Goal: Task Accomplishment & Management: Use online tool/utility

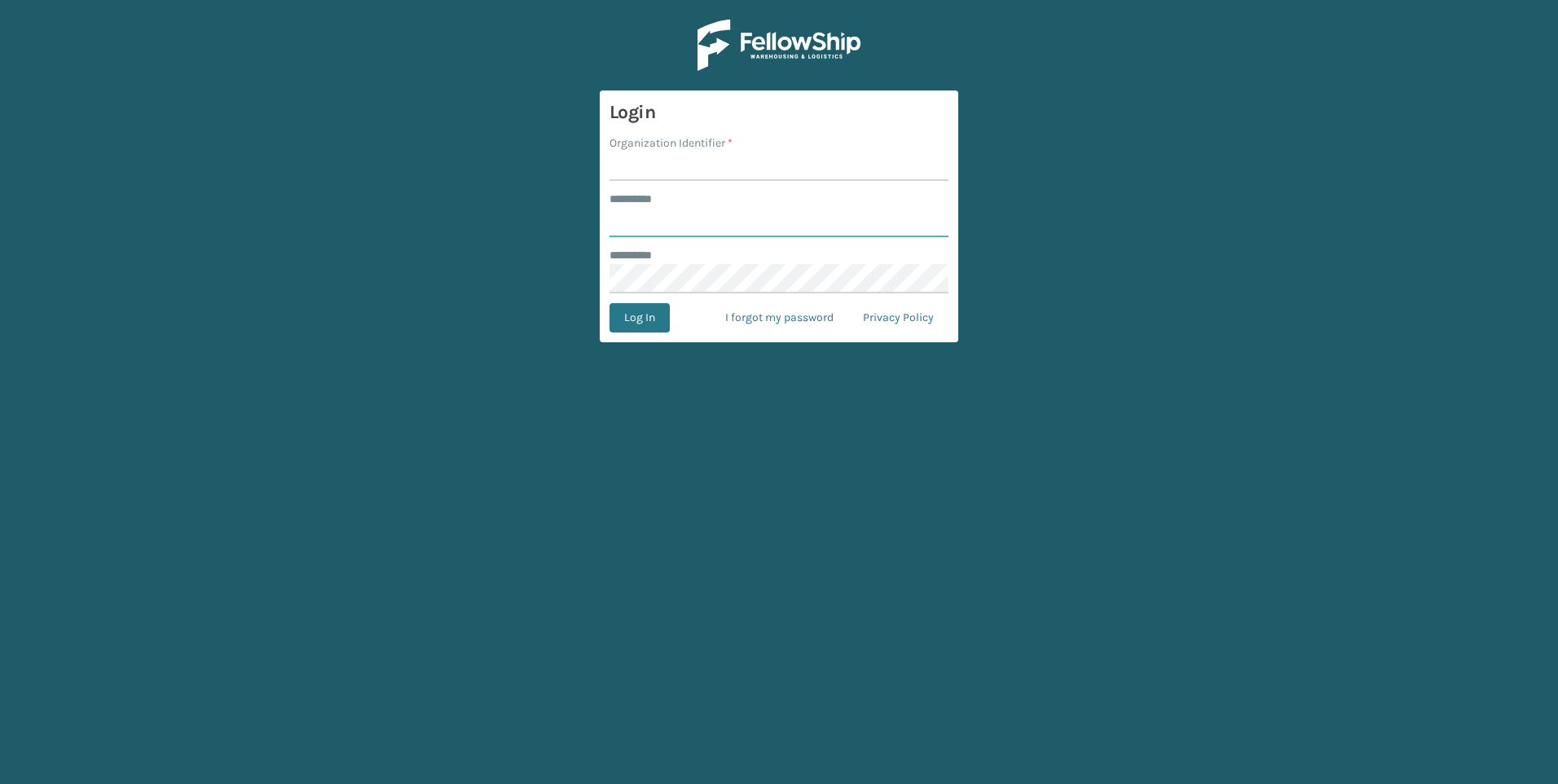
type input "***"
click at [680, 181] on form "Login Organization Identifier * ******** * *** ******** * Log In I forgot my pa…" at bounding box center [779, 216] width 359 height 252
click at [686, 167] on input "Organization Identifier *" at bounding box center [779, 167] width 339 height 30
type input "Fellowship - West"
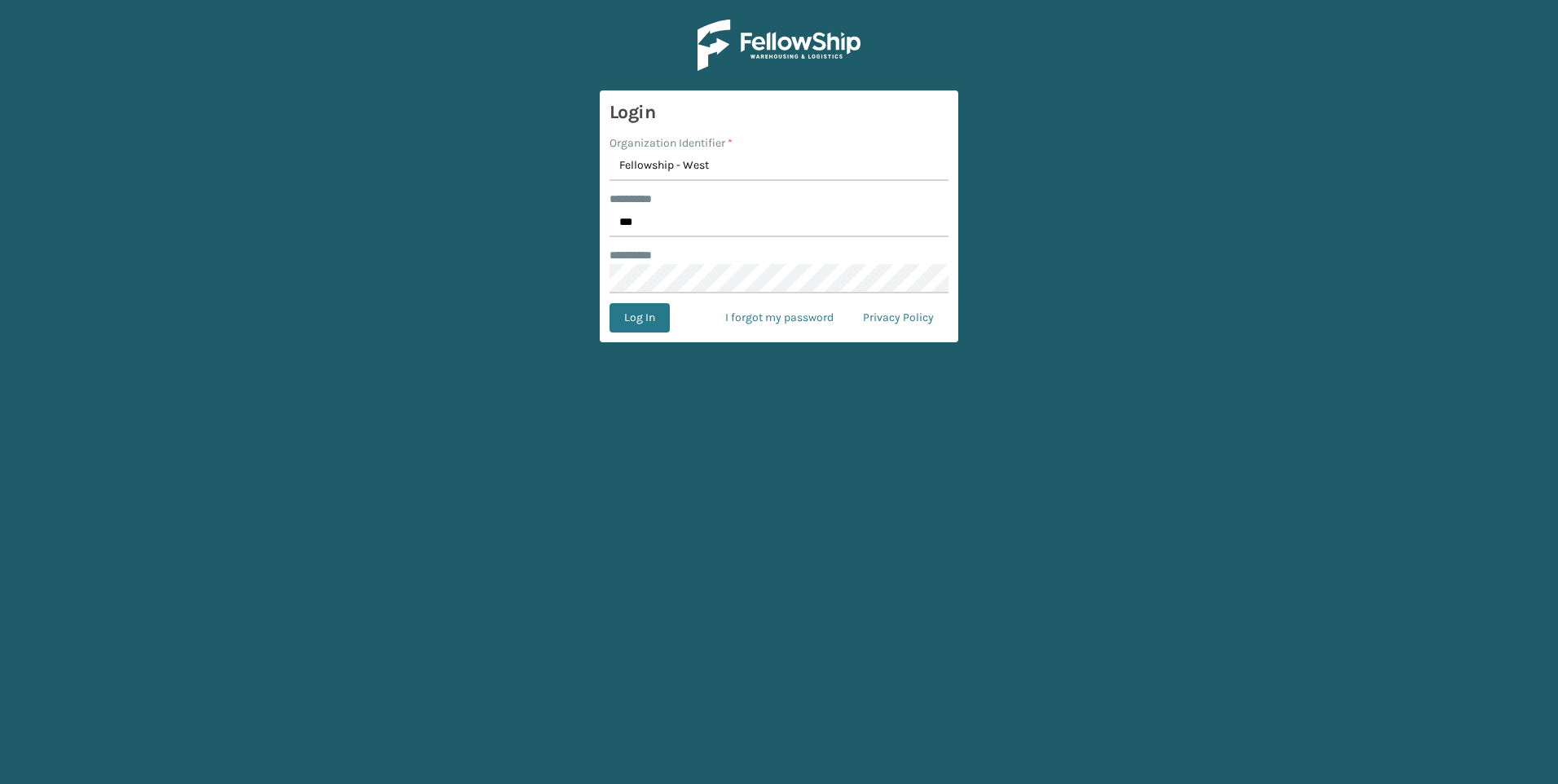
click at [658, 300] on form "Login Organization Identifier * Fellowship - West ******** * *** ******** * Log…" at bounding box center [779, 216] width 359 height 252
click at [657, 316] on button "Log In" at bounding box center [640, 318] width 60 height 30
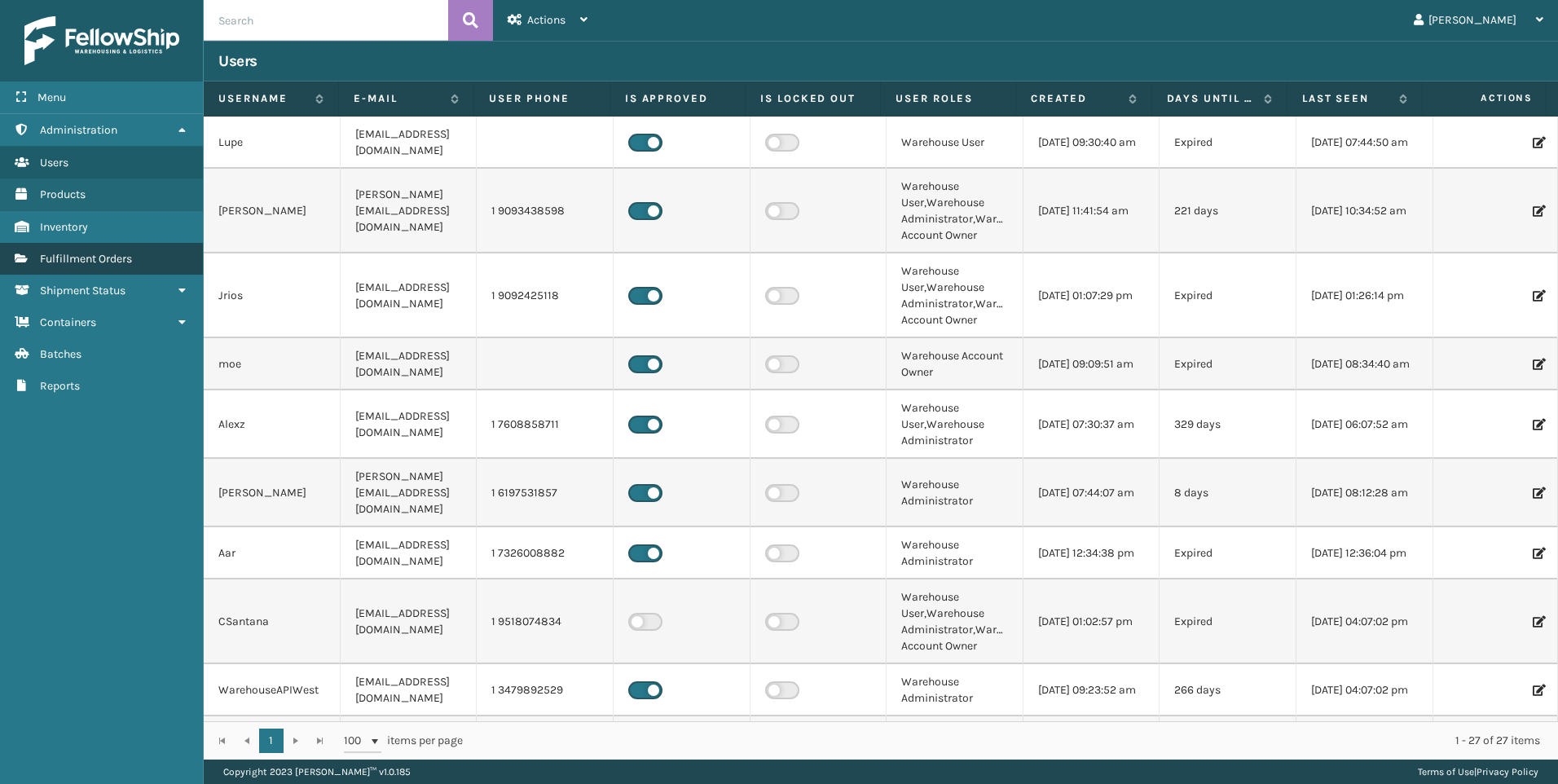
click at [90, 252] on span "Fulfillment Orders" at bounding box center [85, 259] width 92 height 14
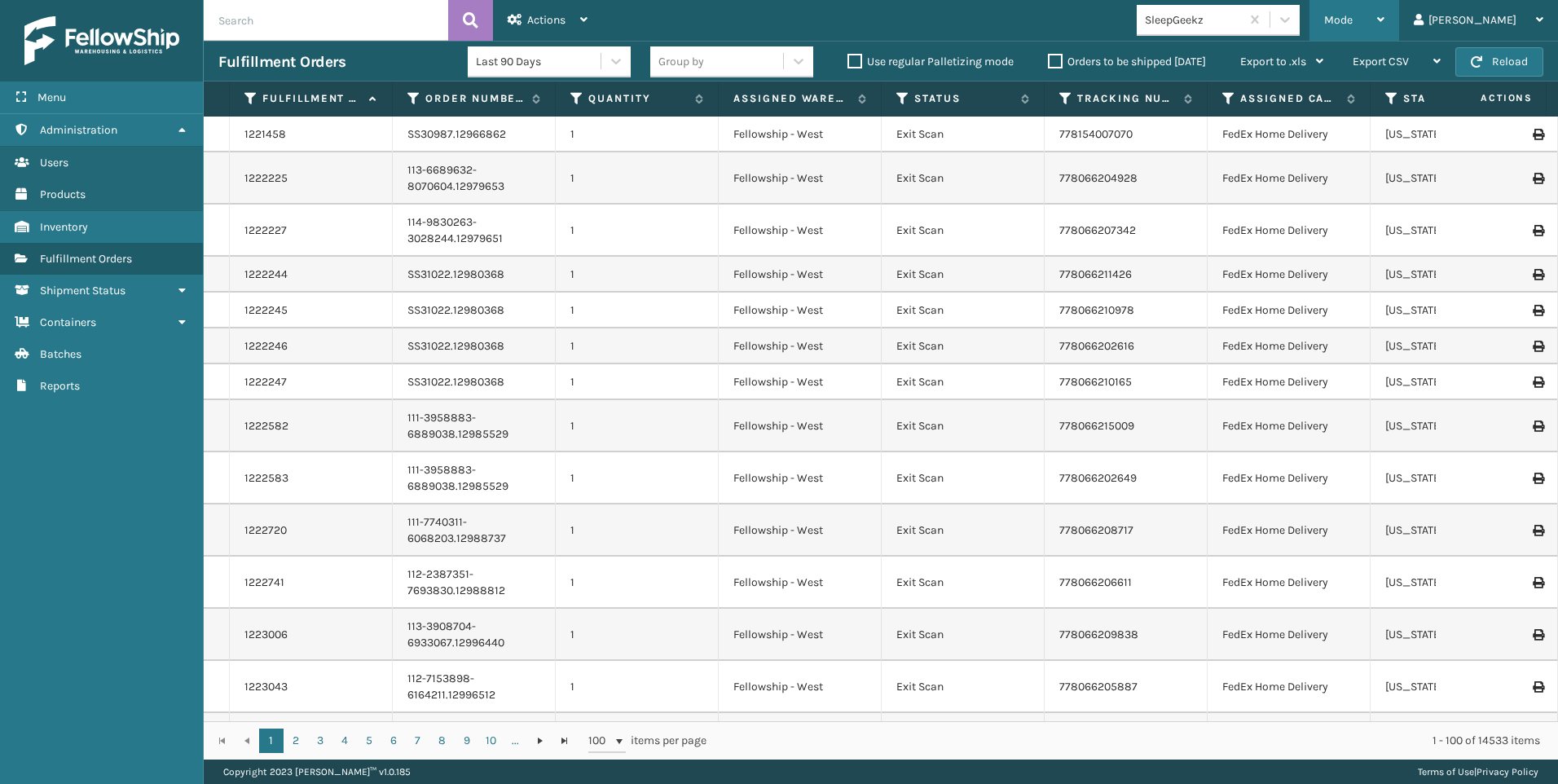
click at [1384, 37] on div "Mode" at bounding box center [1355, 20] width 60 height 41
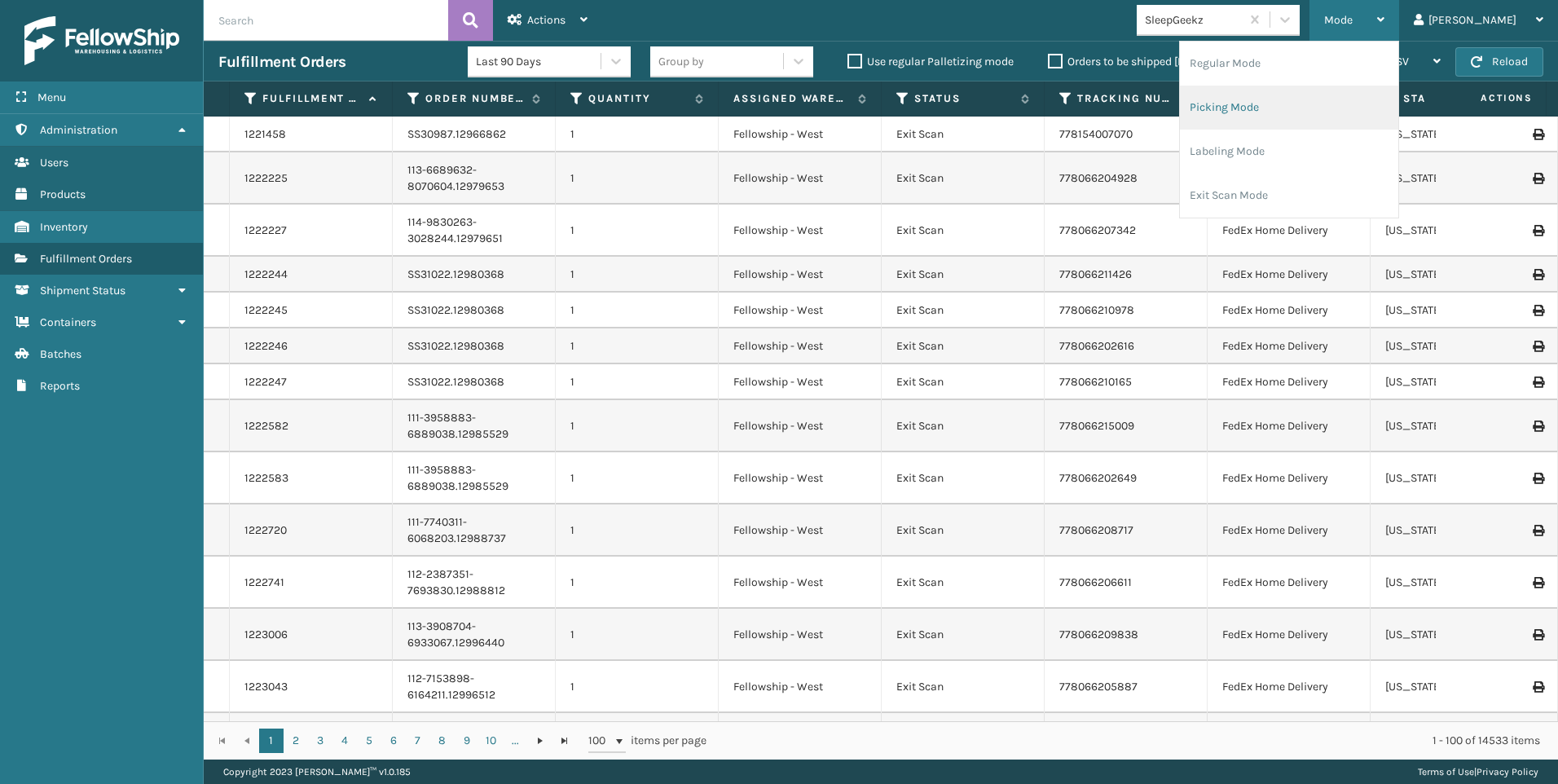
click at [1381, 98] on li "Picking Mode" at bounding box center [1289, 107] width 218 height 44
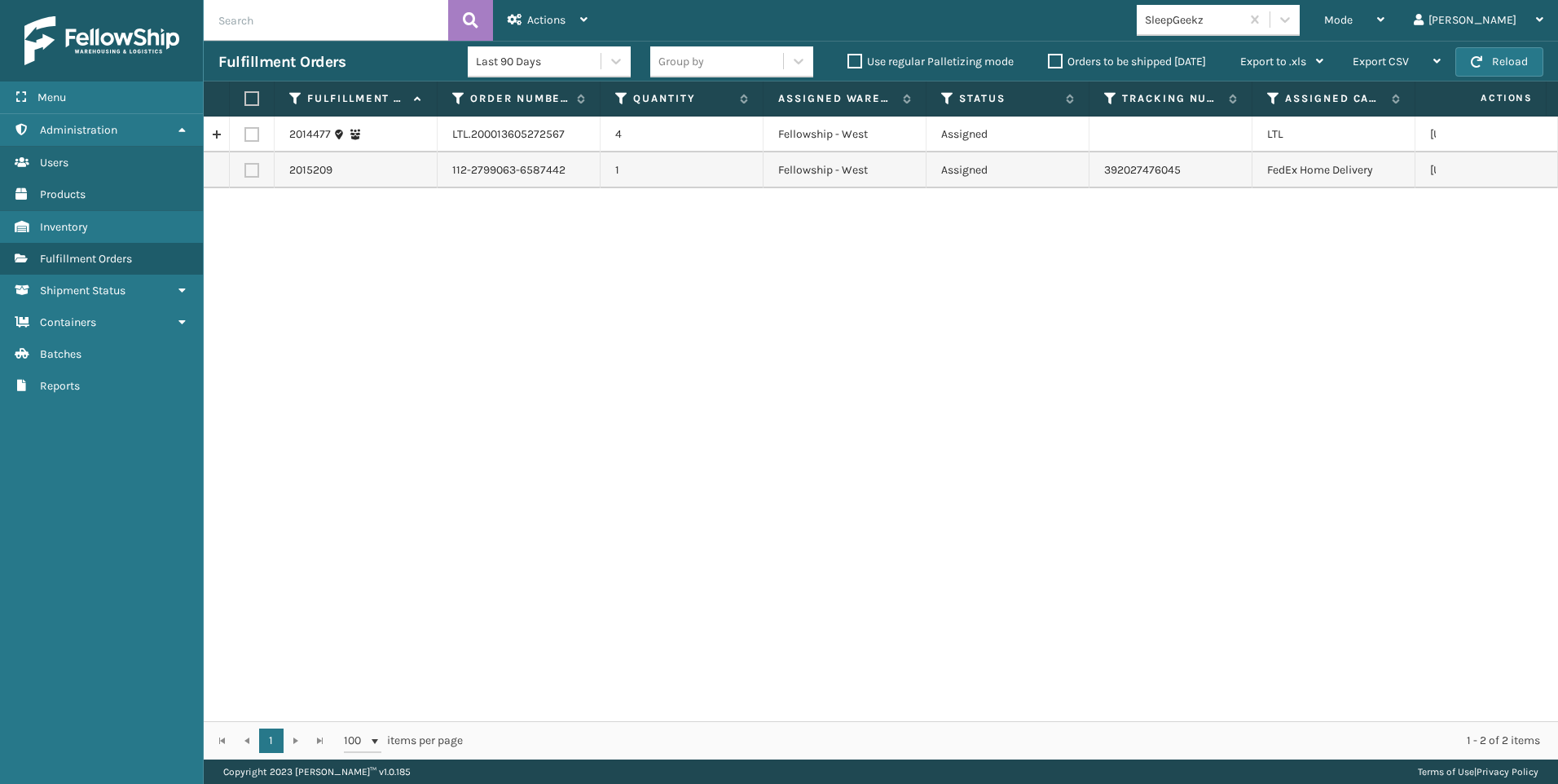
click at [249, 135] on label at bounding box center [252, 134] width 15 height 15
click at [245, 135] on input "checkbox" at bounding box center [245, 132] width 1 height 11
checkbox input "true"
click at [561, 18] on span "Actions" at bounding box center [546, 20] width 39 height 14
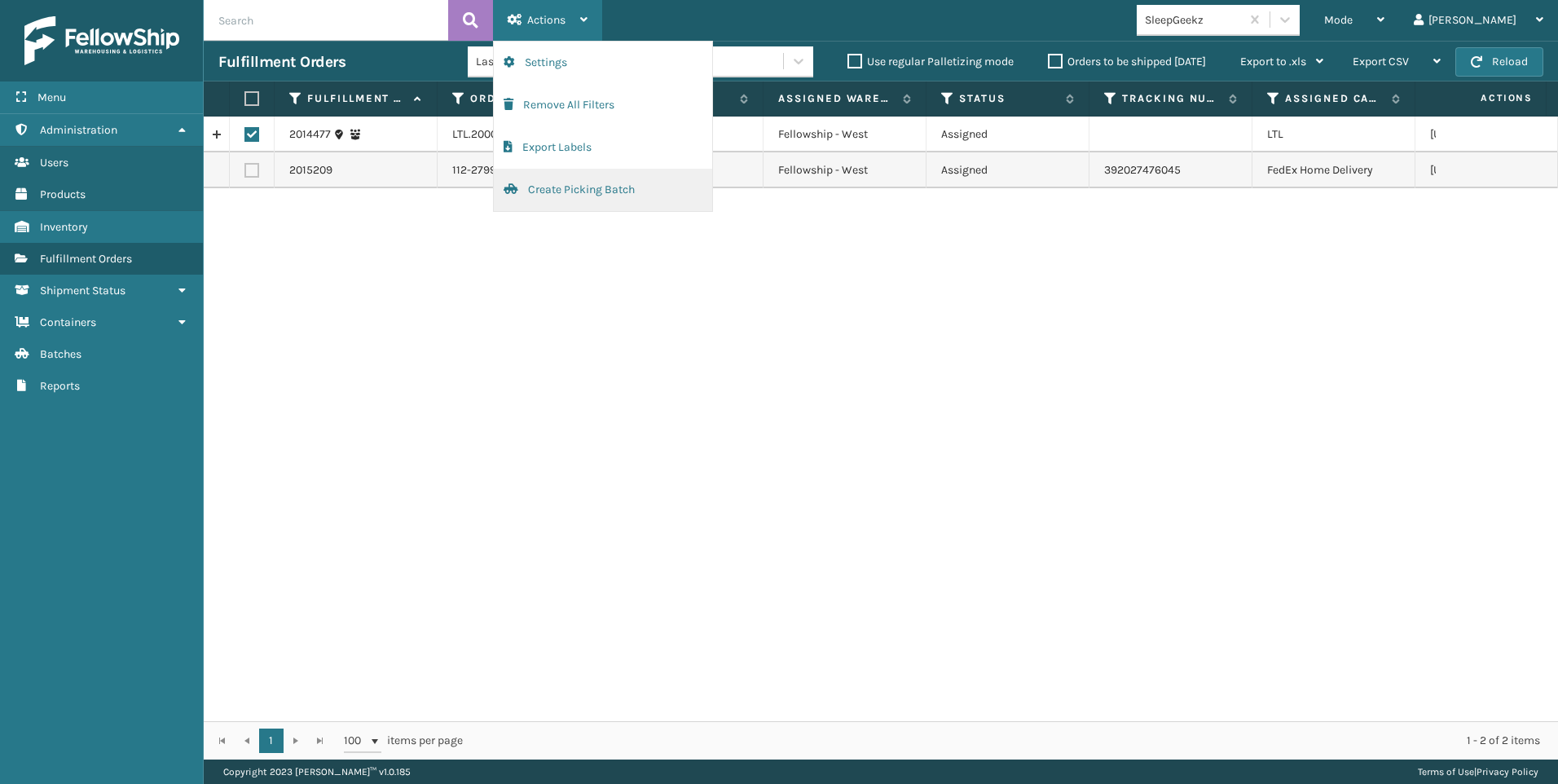
click at [588, 179] on button "Create Picking Batch" at bounding box center [603, 189] width 218 height 43
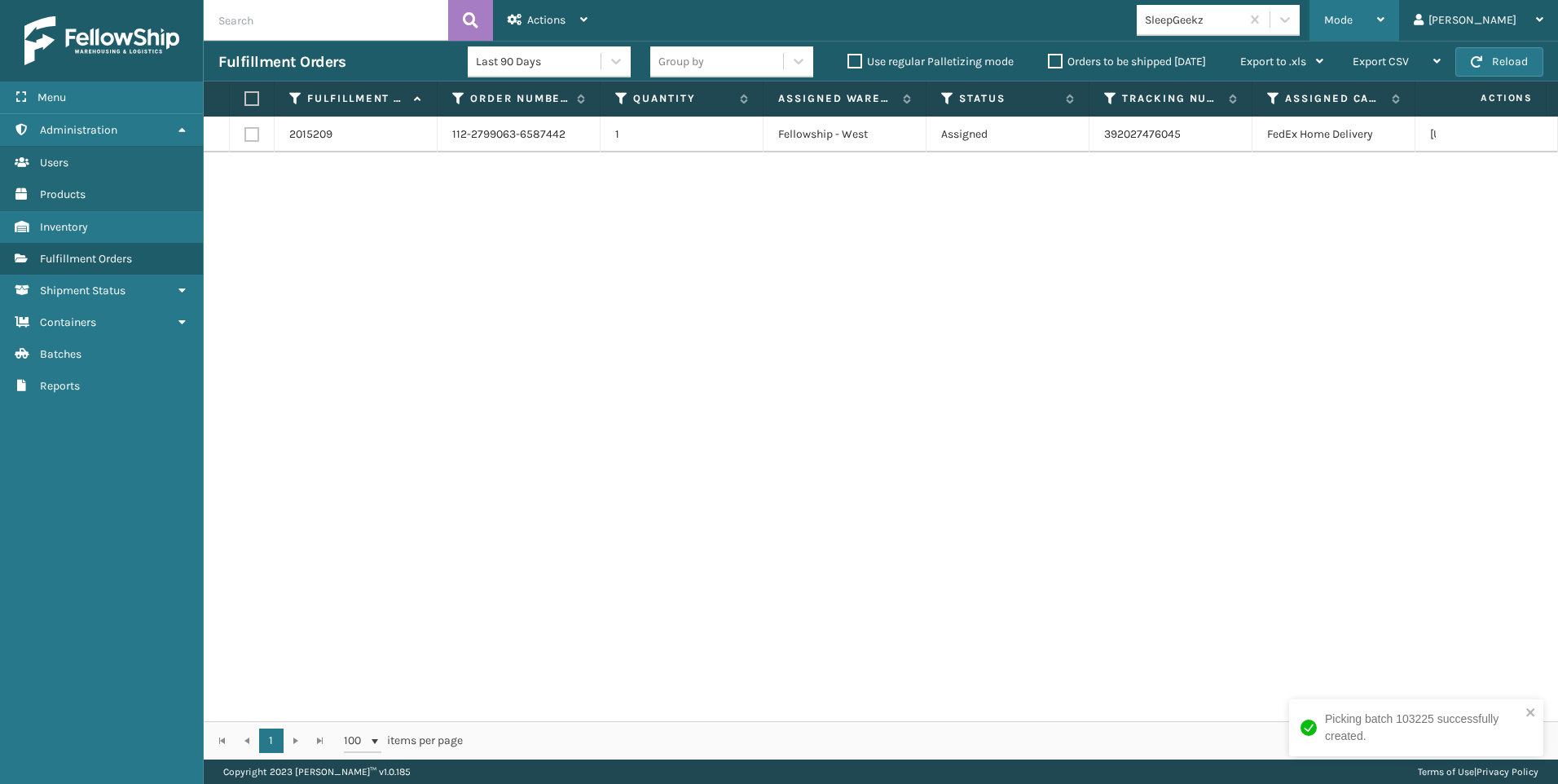
click at [1384, 28] on div "Mode" at bounding box center [1355, 20] width 60 height 41
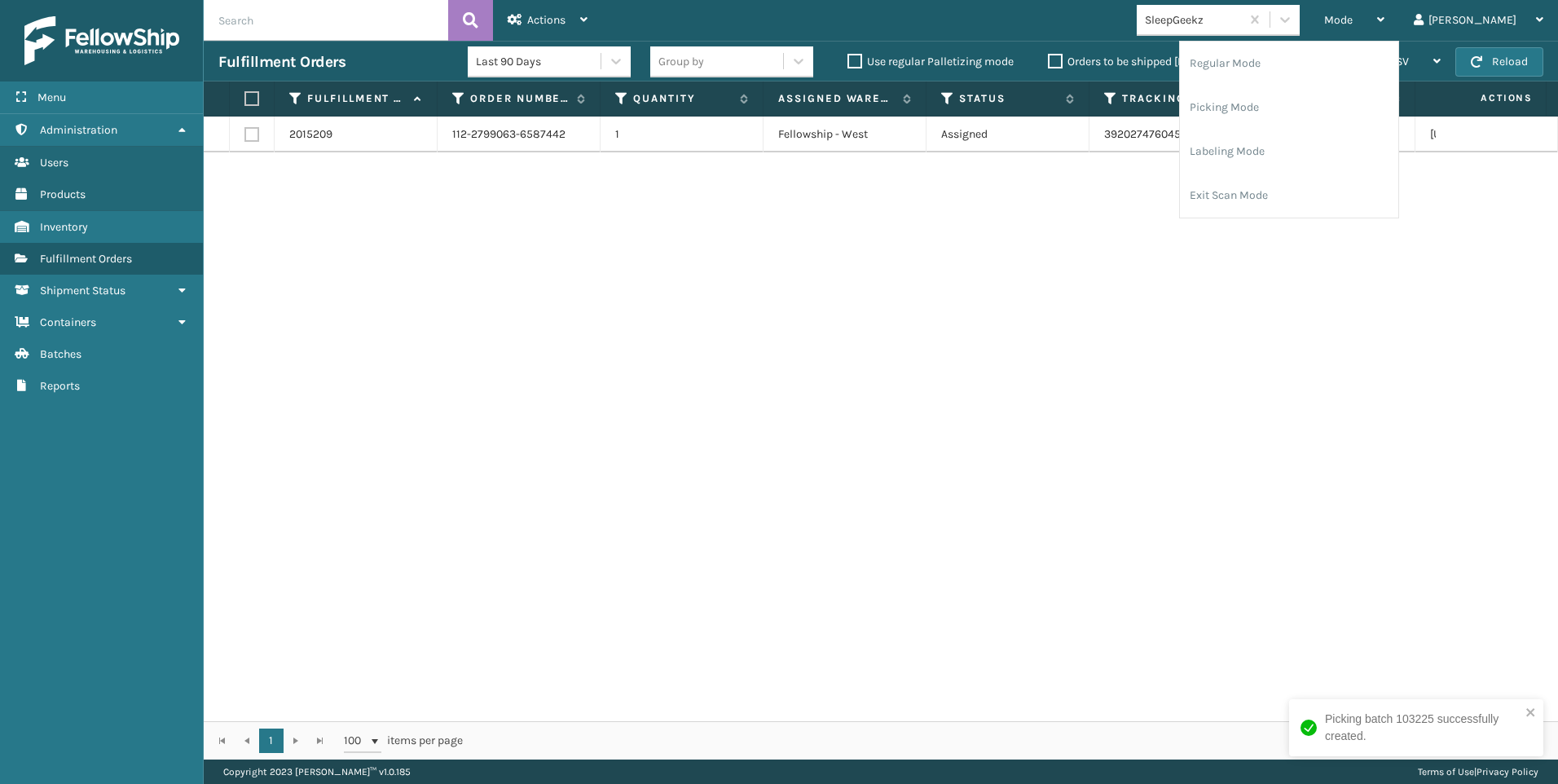
click at [1243, 23] on div "SleepGeekz" at bounding box center [1194, 20] width 97 height 17
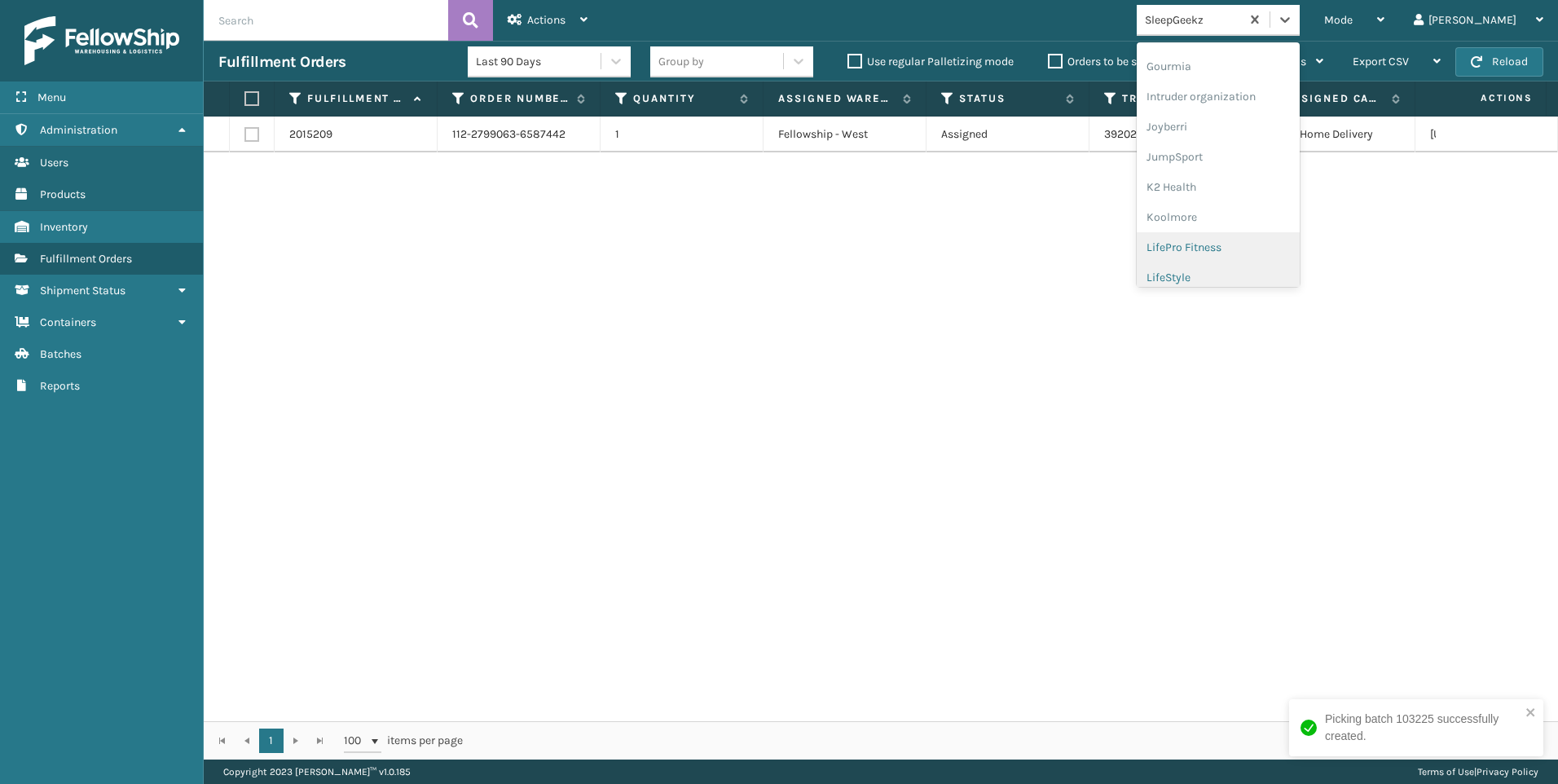
scroll to position [515, 0]
click at [1270, 122] on div "Koolmore" at bounding box center [1218, 118] width 163 height 30
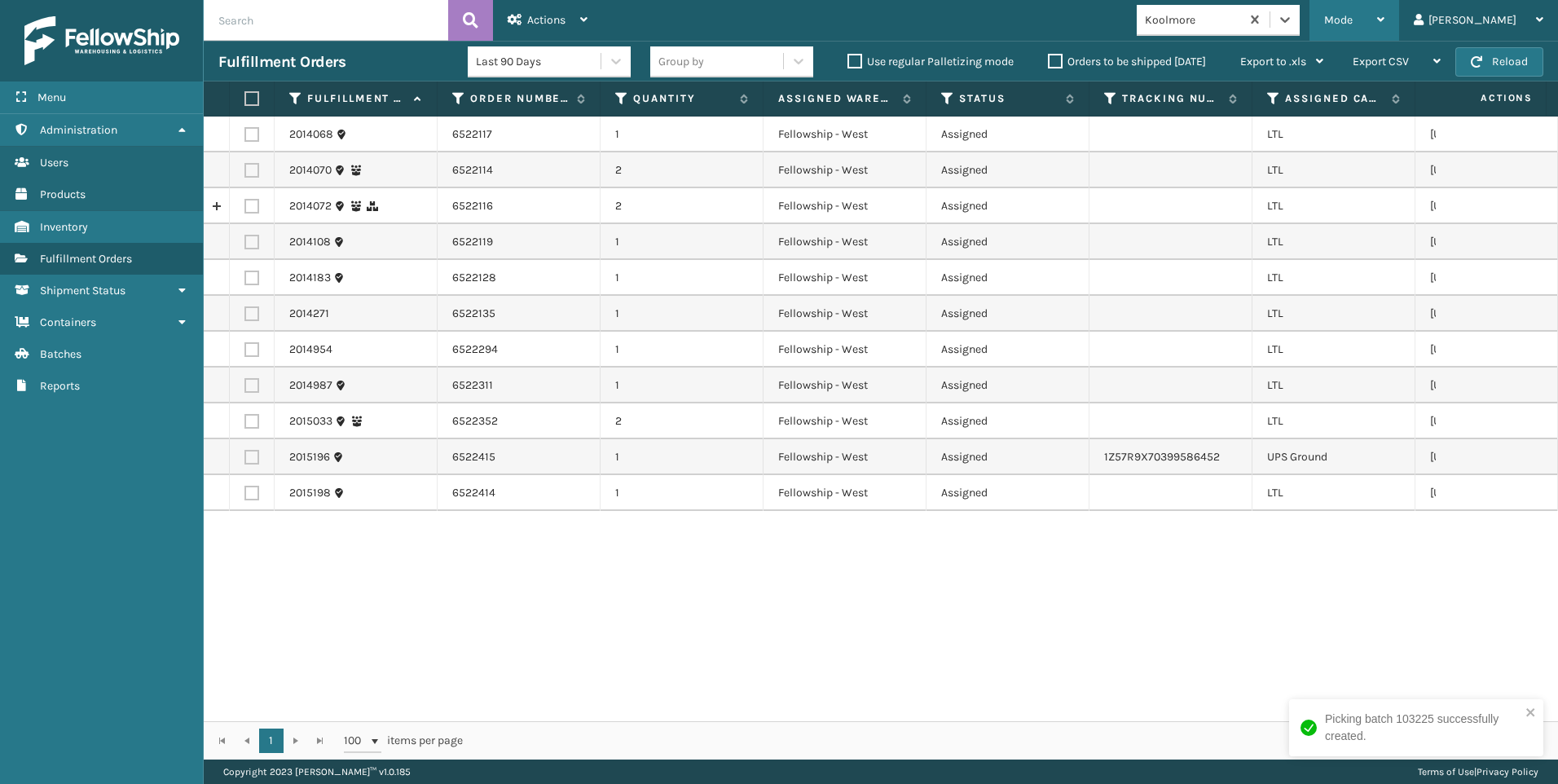
click at [1384, 16] on div "Mode" at bounding box center [1355, 20] width 60 height 41
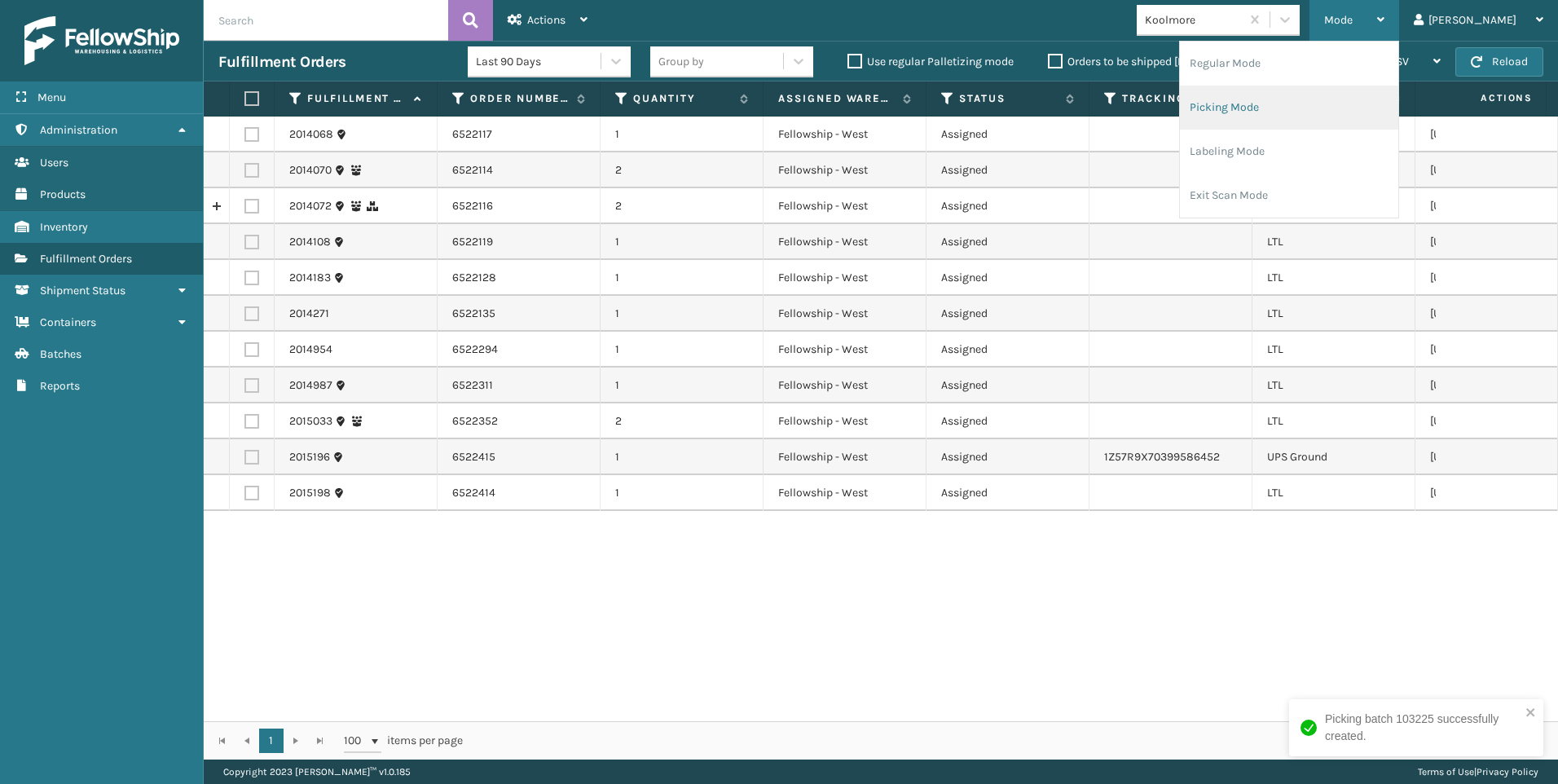
click at [1354, 103] on li "Picking Mode" at bounding box center [1289, 107] width 218 height 44
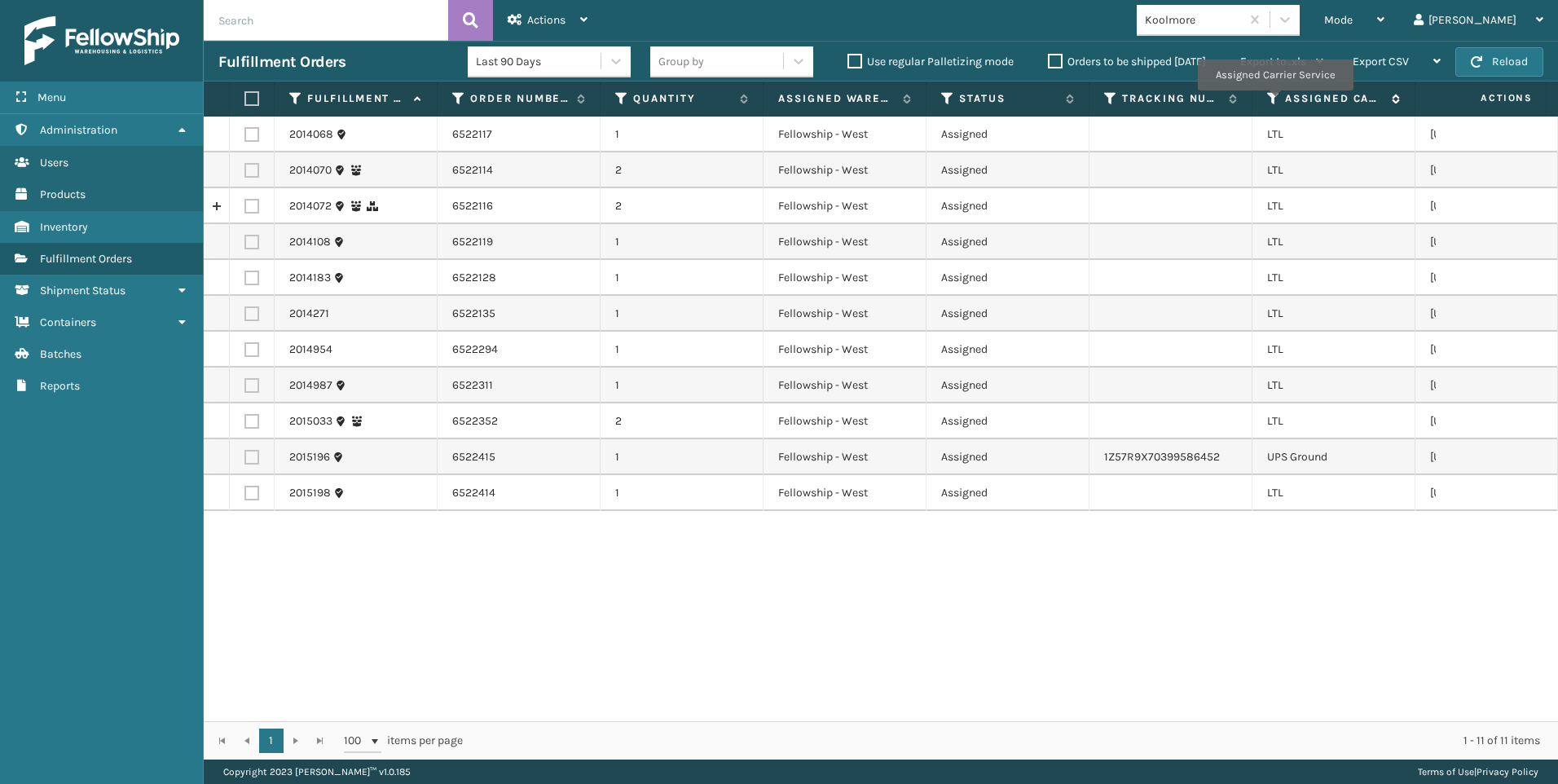
click at [1275, 102] on icon at bounding box center [1273, 98] width 13 height 15
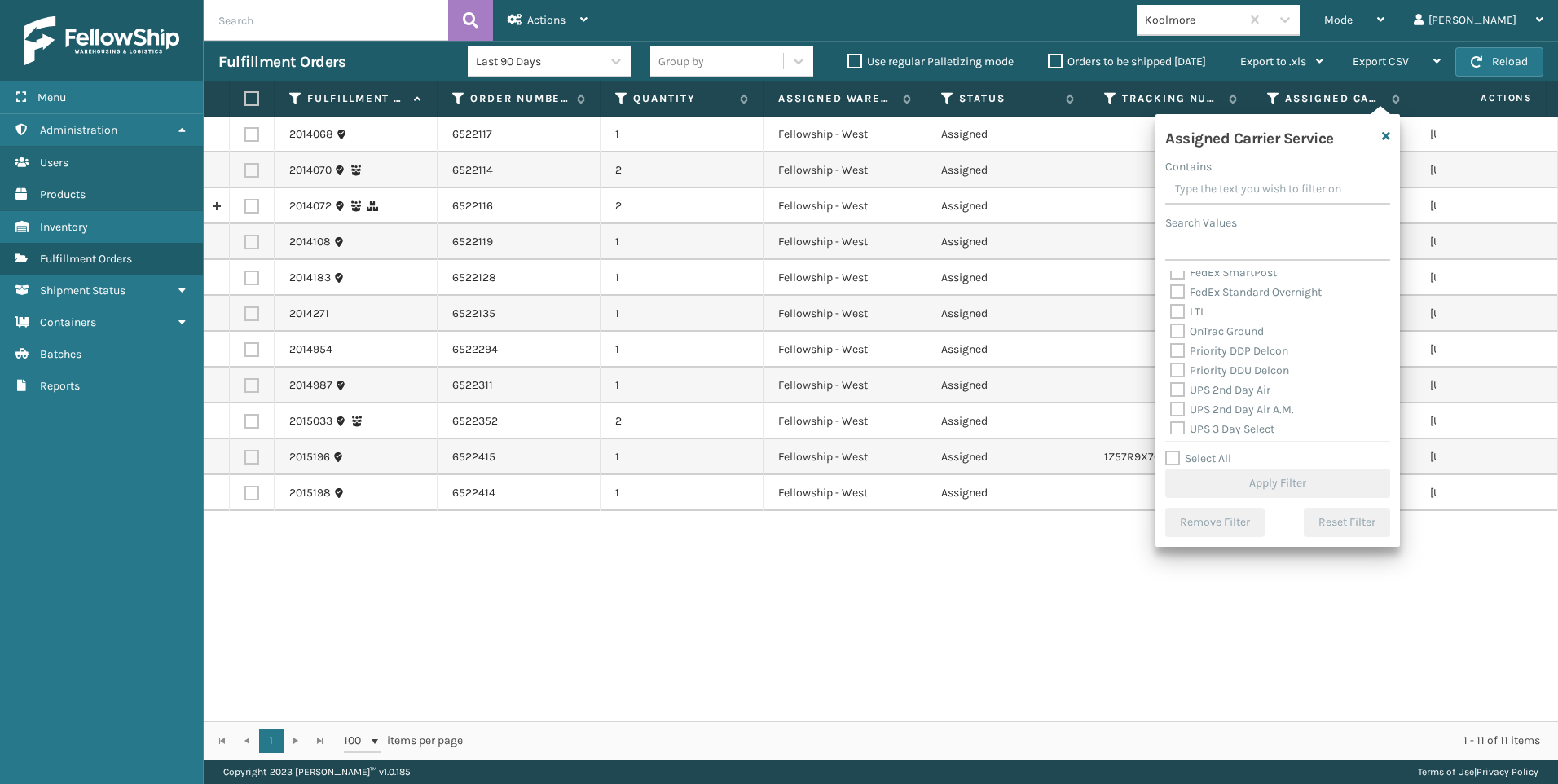
scroll to position [163, 0]
click at [1203, 342] on div "LTL" at bounding box center [1277, 352] width 215 height 20
drag, startPoint x: 1203, startPoint y: 342, endPoint x: 1201, endPoint y: 353, distance: 11.2
click at [1201, 350] on label "LTL" at bounding box center [1188, 352] width 36 height 14
click at [1171, 350] on input "LTL" at bounding box center [1170, 347] width 1 height 11
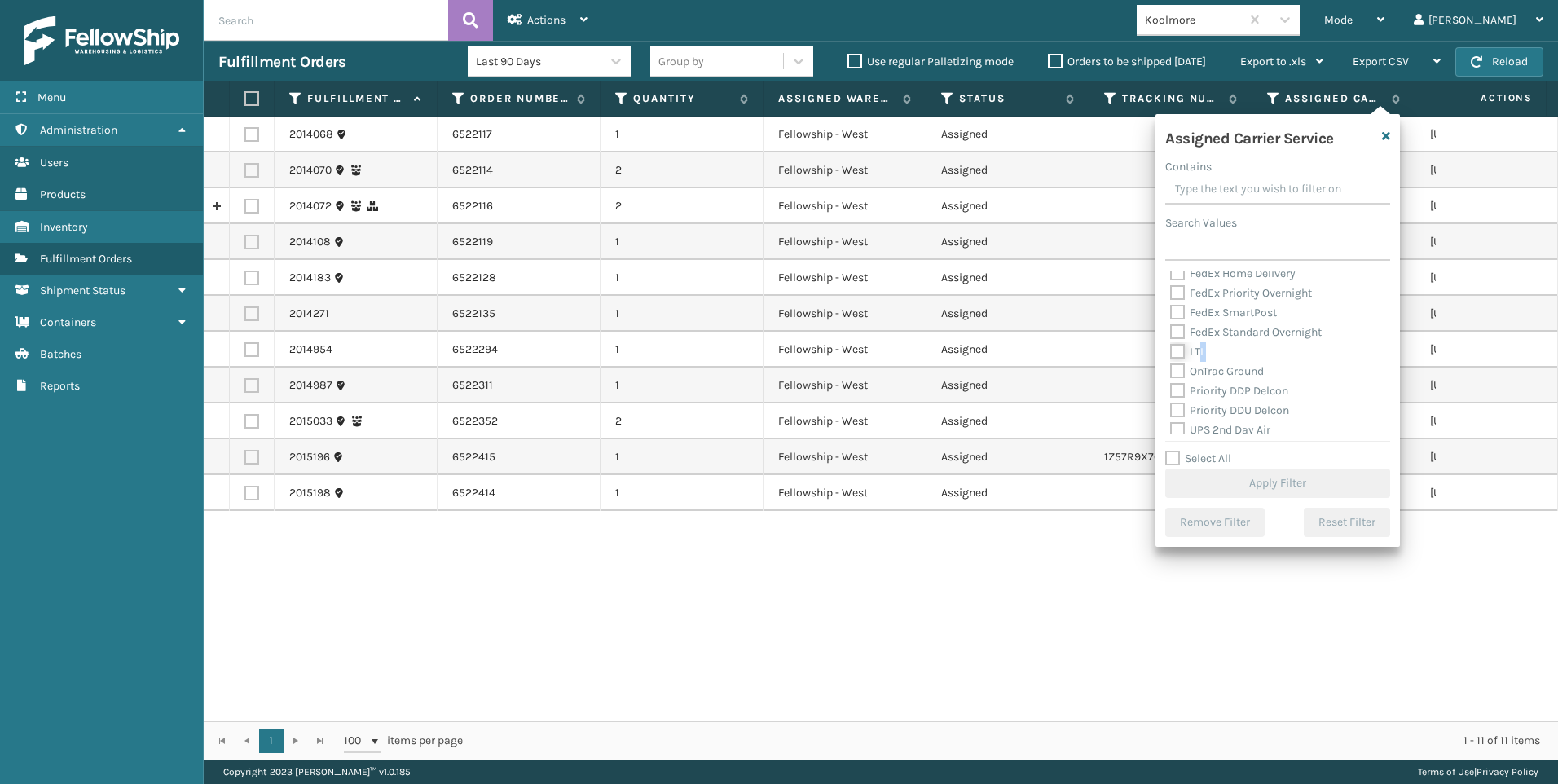
checkbox input "true"
click at [1229, 487] on button "Apply Filter" at bounding box center [1277, 484] width 225 height 30
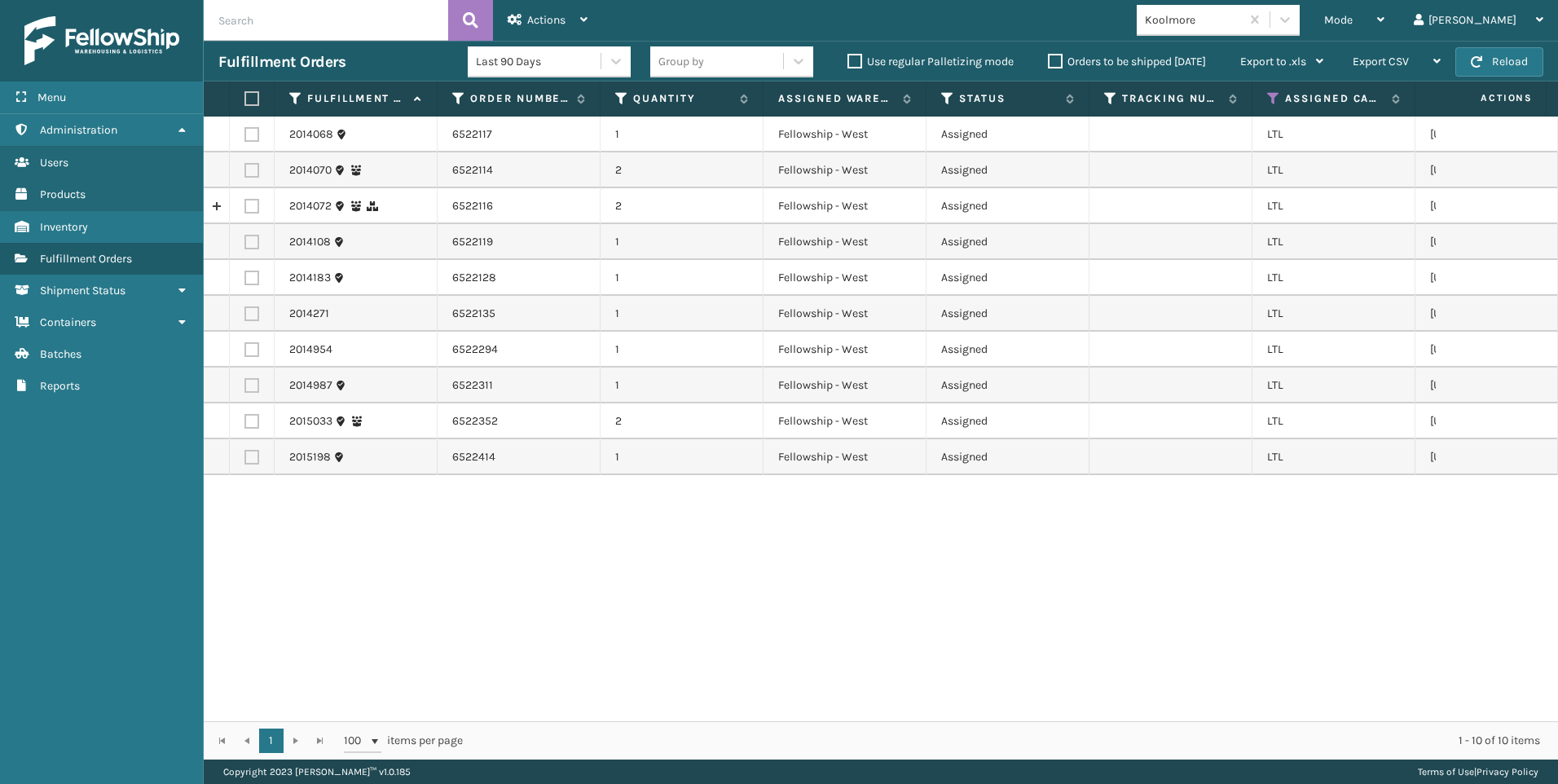
click at [253, 95] on label at bounding box center [250, 98] width 10 height 15
click at [245, 95] on input "checkbox" at bounding box center [245, 99] width 1 height 11
checkbox input "true"
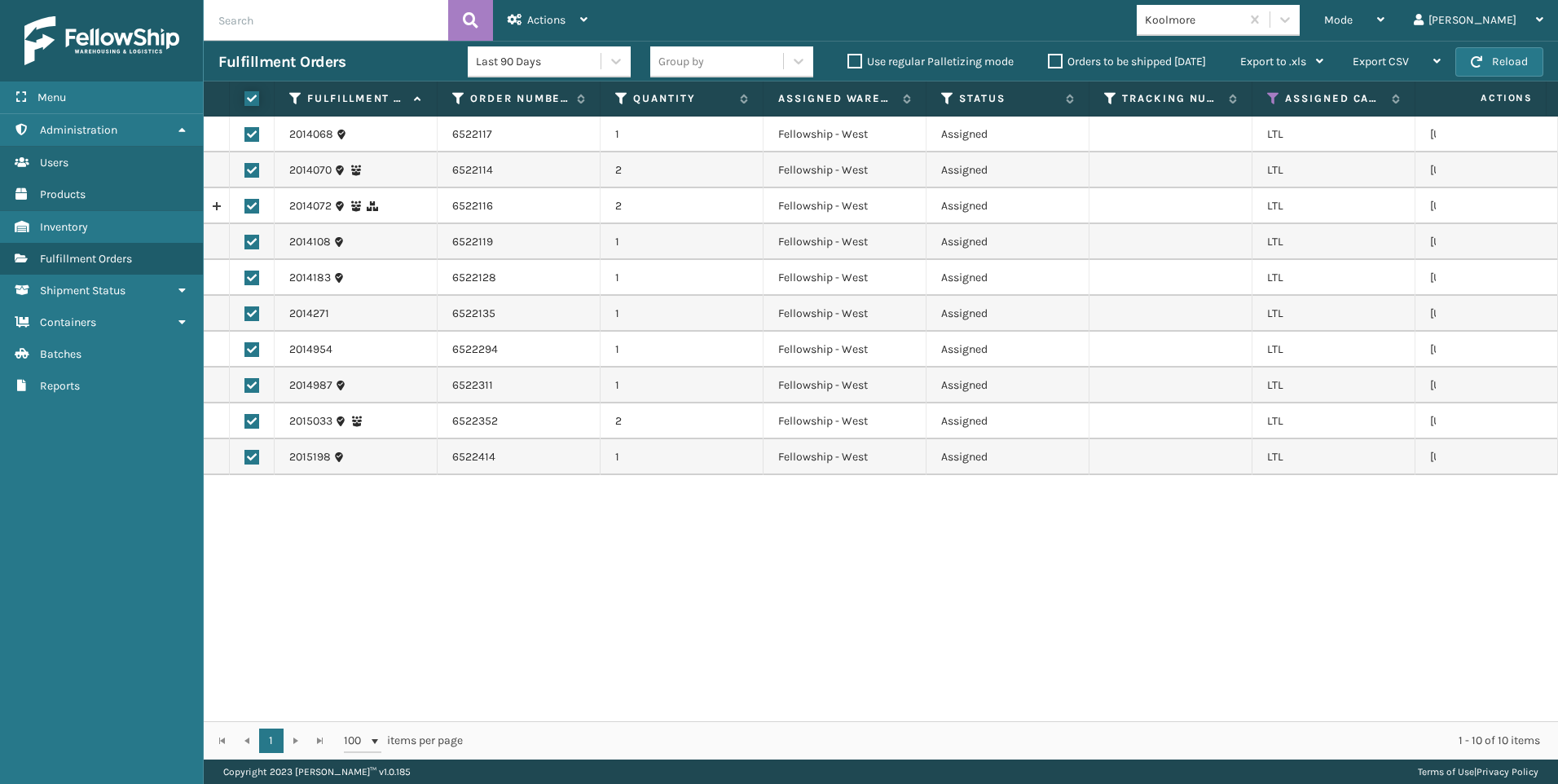
checkbox input "true"
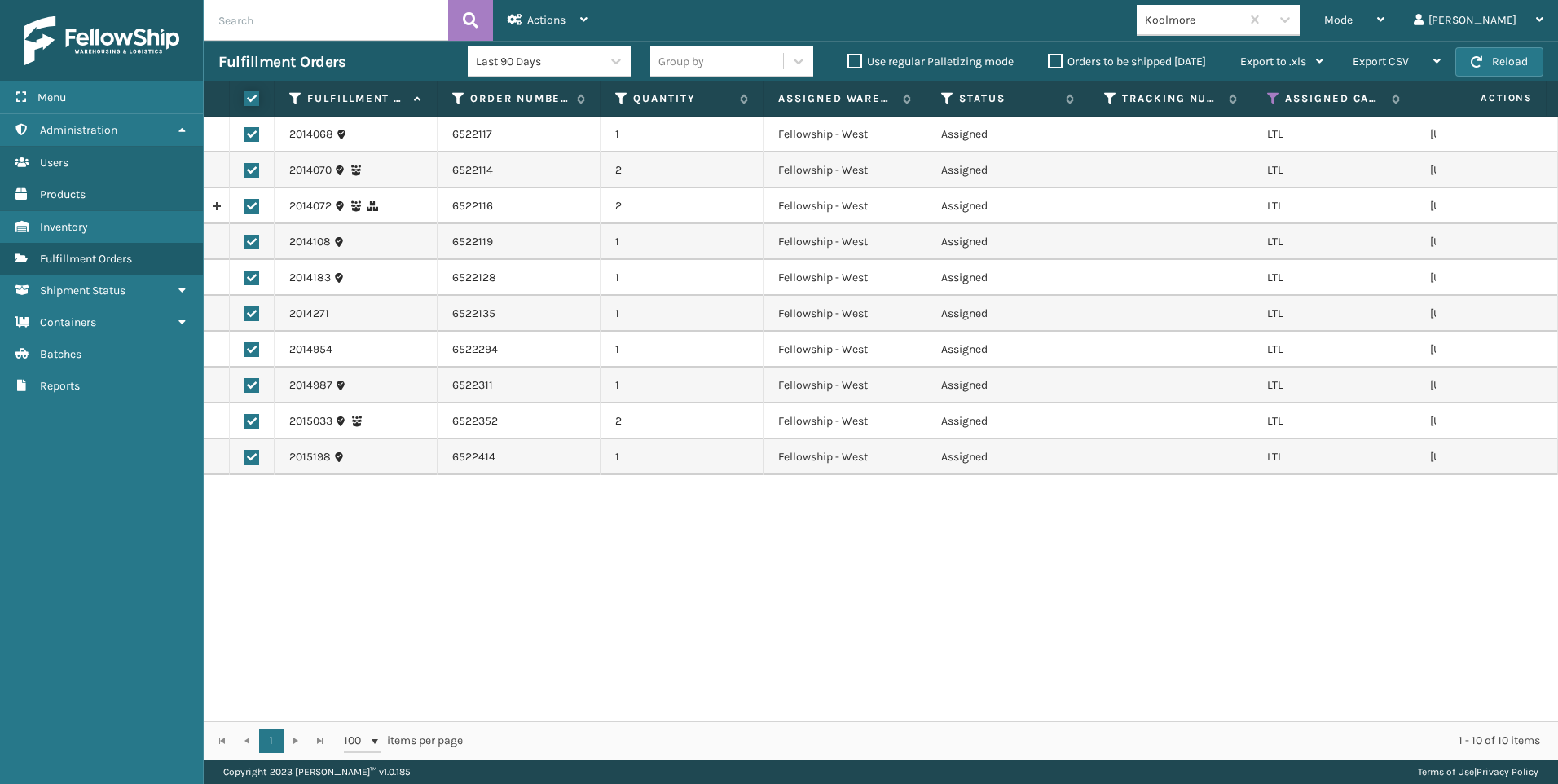
checkbox input "true"
click at [487, 22] on button at bounding box center [470, 20] width 45 height 41
click at [511, 22] on icon at bounding box center [515, 20] width 15 height 12
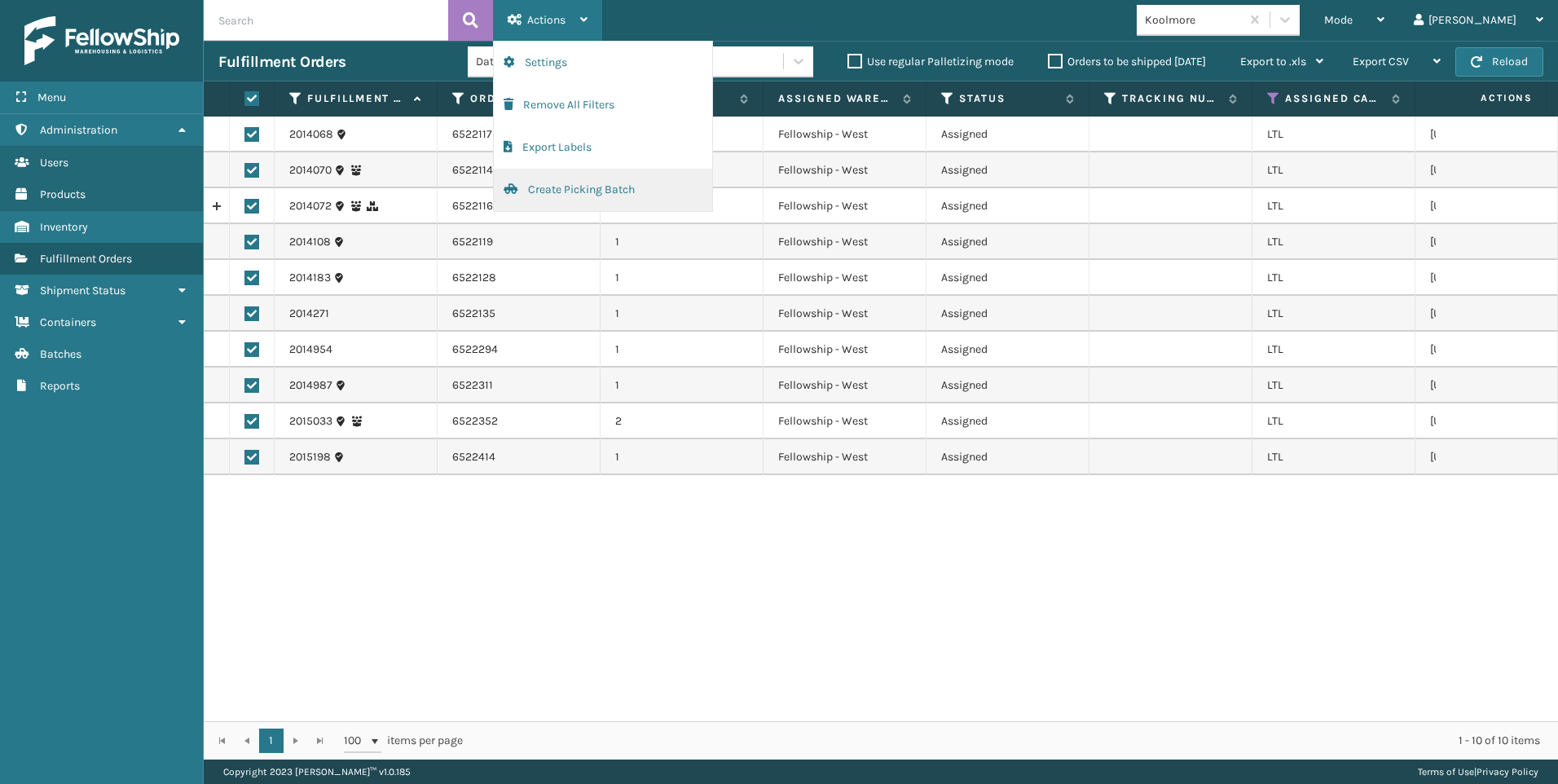
click at [610, 194] on button "Create Picking Batch" at bounding box center [603, 189] width 218 height 43
